Goal: Task Accomplishment & Management: Manage account settings

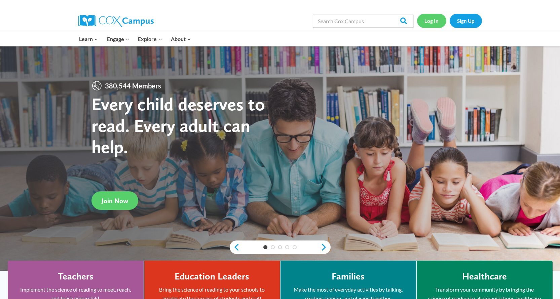
click at [429, 22] on link "Log In" at bounding box center [431, 21] width 29 height 14
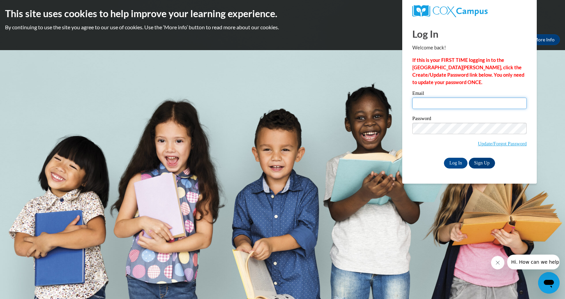
click at [425, 104] on input "Email" at bounding box center [469, 103] width 114 height 11
type input "[EMAIL_ADDRESS][DOMAIN_NAME]"
click at [453, 163] on input "Log In" at bounding box center [456, 163] width 24 height 11
